Goal: Book appointment/travel/reservation

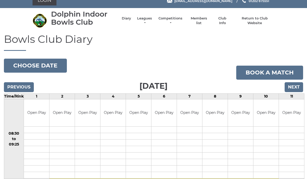
scroll to position [6, 0]
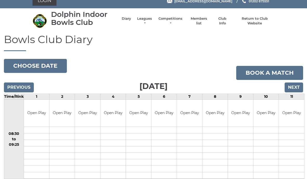
click at [296, 87] on input "Next" at bounding box center [293, 88] width 18 height 10
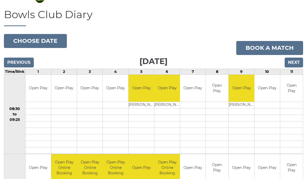
scroll to position [32, 0]
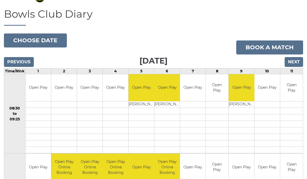
click at [294, 63] on input "Next" at bounding box center [293, 62] width 18 height 10
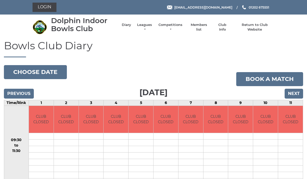
click at [295, 94] on input "Next" at bounding box center [293, 94] width 18 height 10
click at [297, 93] on input "Next" at bounding box center [293, 94] width 18 height 10
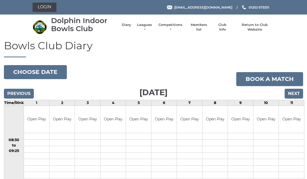
click at [295, 93] on input "Next" at bounding box center [293, 94] width 18 height 10
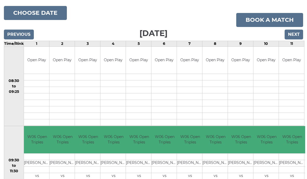
scroll to position [58, 0]
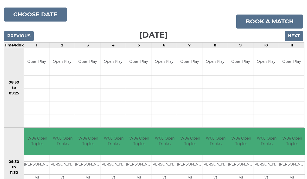
click at [294, 32] on input "Next" at bounding box center [293, 36] width 18 height 10
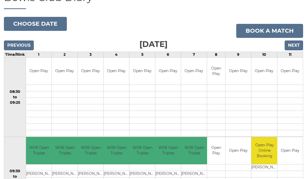
scroll to position [45, 0]
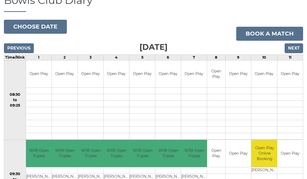
click at [294, 44] on input "Next" at bounding box center [293, 48] width 18 height 10
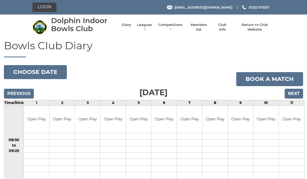
click at [291, 93] on input "Next" at bounding box center [293, 94] width 18 height 10
